Goal: Task Accomplishment & Management: Manage account settings

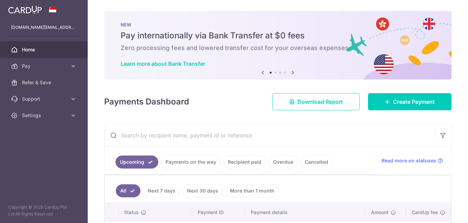
click at [39, 52] on span "Home" at bounding box center [44, 49] width 45 height 7
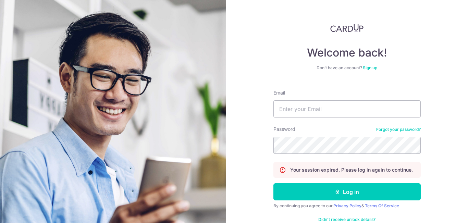
type input "[DOMAIN_NAME][EMAIL_ADDRESS][DOMAIN_NAME]"
click at [273, 183] on button "Log in" at bounding box center [346, 191] width 147 height 17
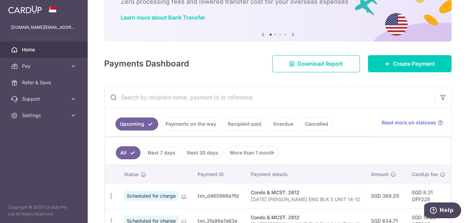
scroll to position [118, 0]
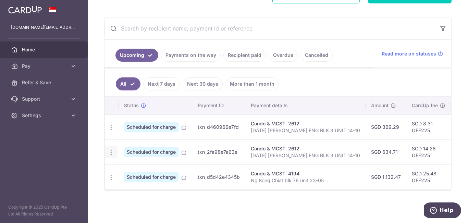
click at [111, 150] on icon "button" at bounding box center [111, 152] width 7 height 7
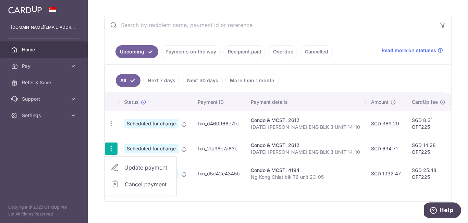
click at [139, 167] on span "Update payment" at bounding box center [147, 167] width 47 height 8
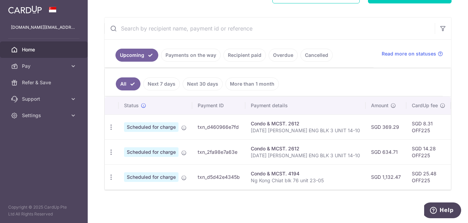
radio input "true"
type input "634.71"
type input "[DATE]"
type input "[DATE] [PERSON_NAME] ENG BLK 3 UNIT 14-10"
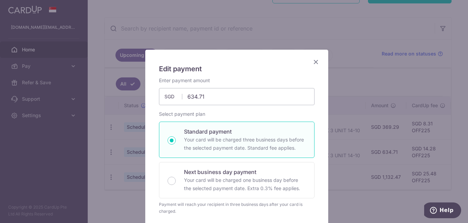
type input "OFF225"
drag, startPoint x: 188, startPoint y: 97, endPoint x: 199, endPoint y: 95, distance: 11.5
click at [199, 95] on input "634.71" at bounding box center [236, 96] width 155 height 17
type input "608.51"
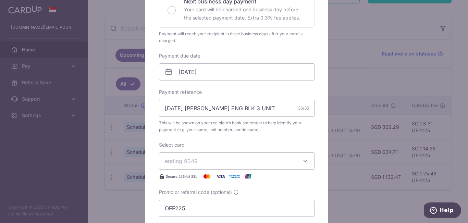
scroll to position [240, 0]
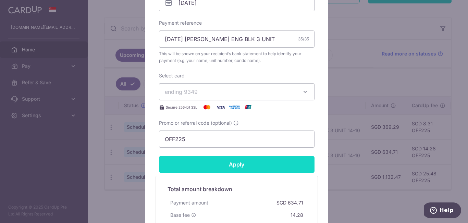
click at [232, 167] on input "Apply" at bounding box center [236, 164] width 155 height 17
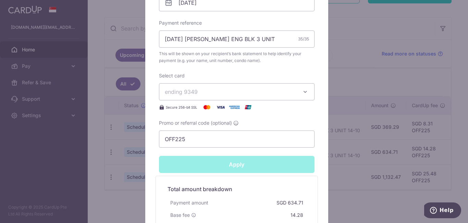
type input "Successfully Applied"
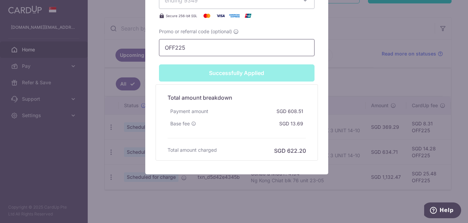
scroll to position [356, 0]
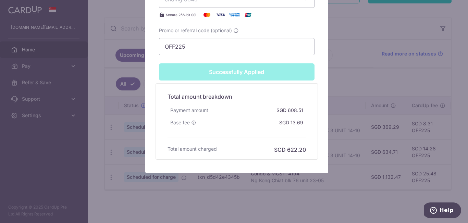
click at [375, 59] on div "Edit payment By clicking apply, you will make changes to all payments to 2612 s…" at bounding box center [234, 111] width 468 height 223
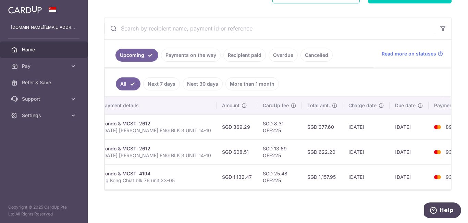
scroll to position [0, 159]
